Goal: Navigation & Orientation: Find specific page/section

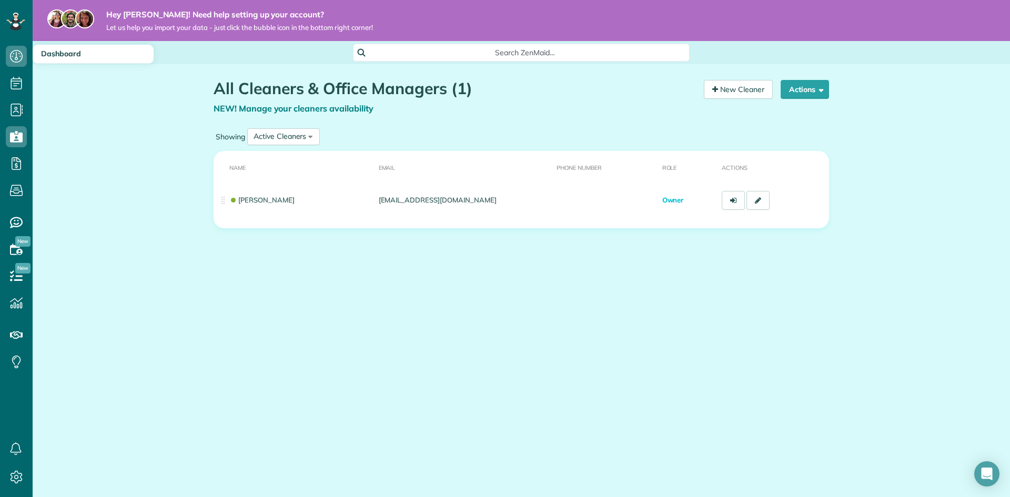
scroll to position [5, 5]
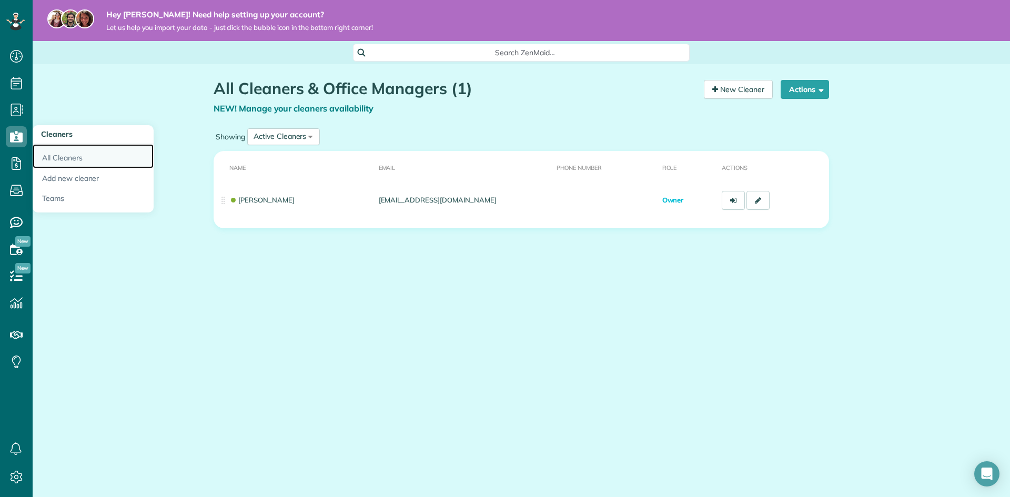
click at [77, 164] on link "All Cleaners" at bounding box center [93, 156] width 121 height 24
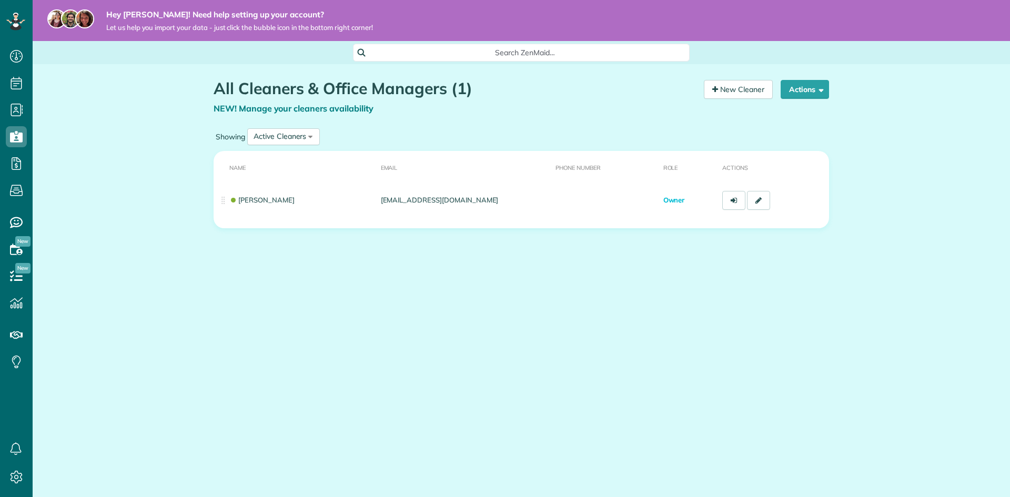
scroll to position [5, 5]
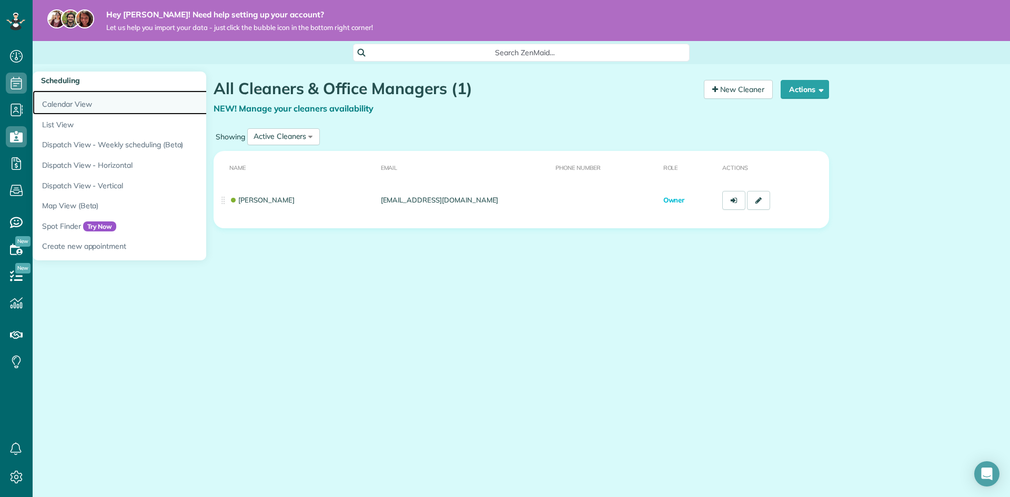
click at [82, 108] on link "Calendar View" at bounding box center [164, 102] width 263 height 24
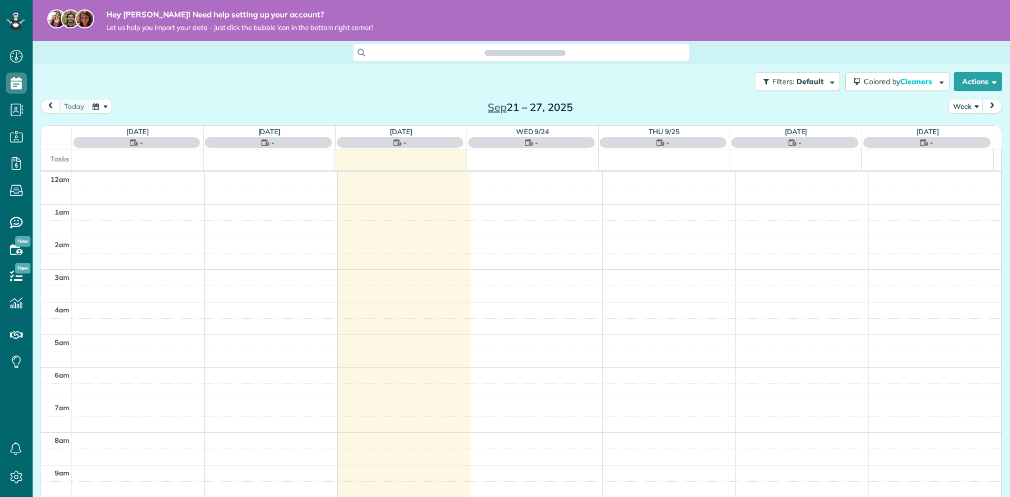
scroll to position [229, 0]
